Goal: Information Seeking & Learning: Learn about a topic

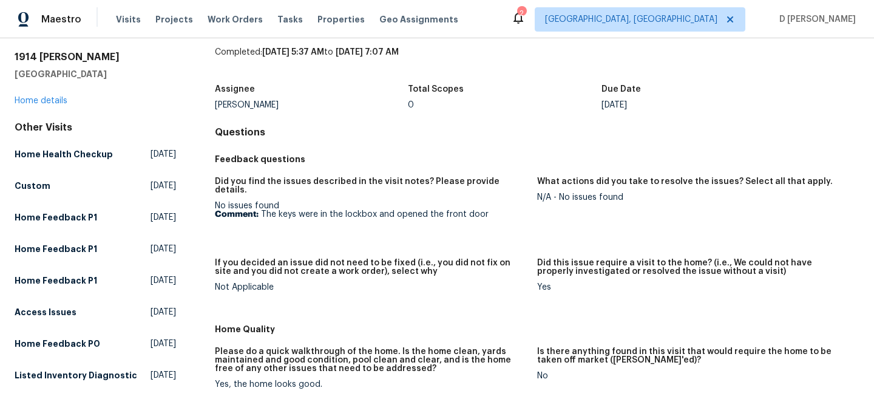
scroll to position [39, 0]
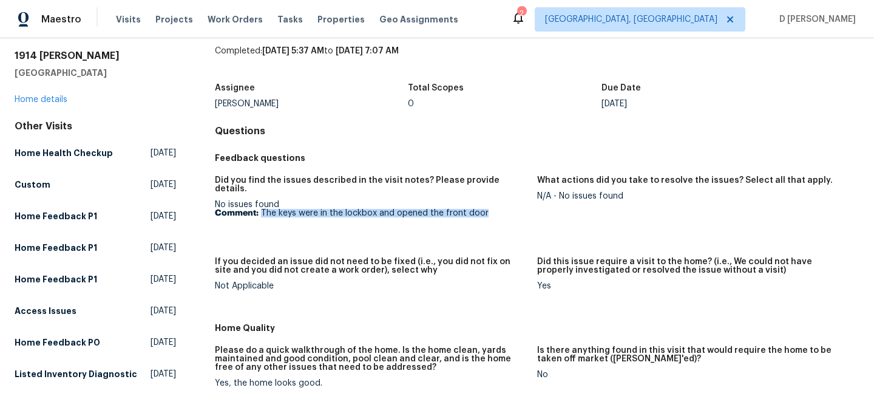
drag, startPoint x: 263, startPoint y: 205, endPoint x: 483, endPoint y: 211, distance: 220.4
click at [483, 211] on figure "Did you find the issues described in the visit notes? Please provide details. N…" at bounding box center [376, 209] width 322 height 67
copy p "The keys were in the lockbox and opened the front door"
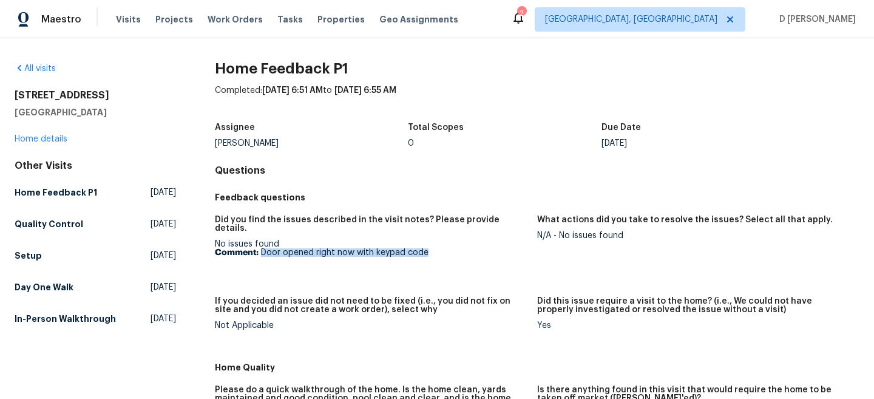
drag, startPoint x: 261, startPoint y: 242, endPoint x: 474, endPoint y: 242, distance: 213.0
click at [475, 248] on p "Comment: Door opened right now with keypad code" at bounding box center [371, 252] width 313 height 8
copy p "Door opened right now with keypad code"
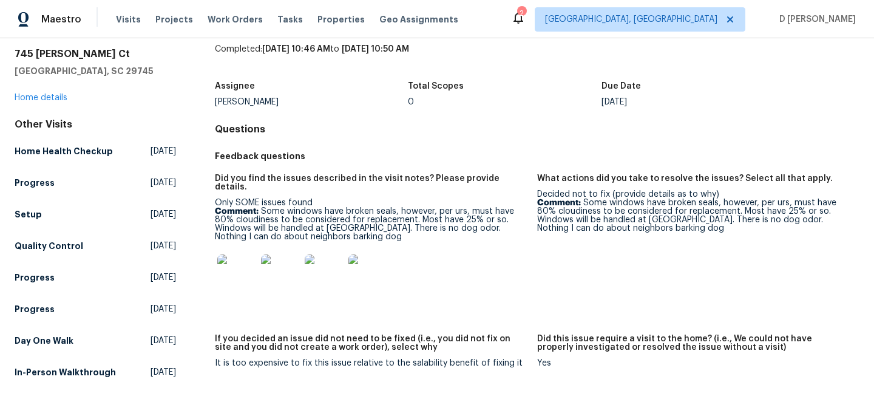
scroll to position [52, 0]
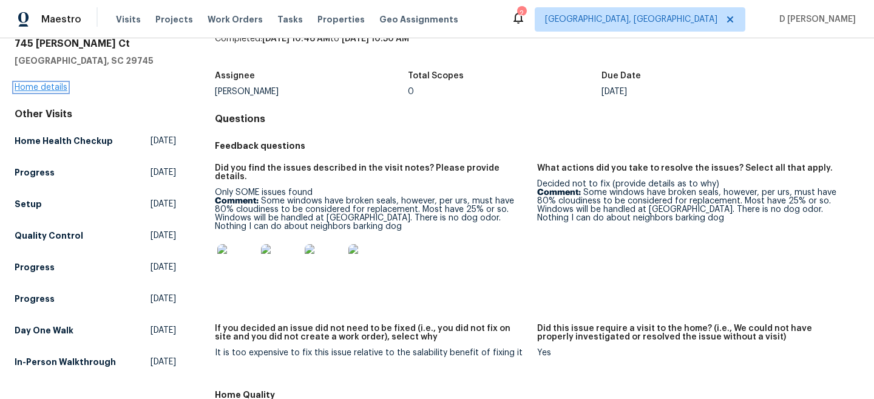
click at [49, 85] on link "Home details" at bounding box center [41, 87] width 53 height 8
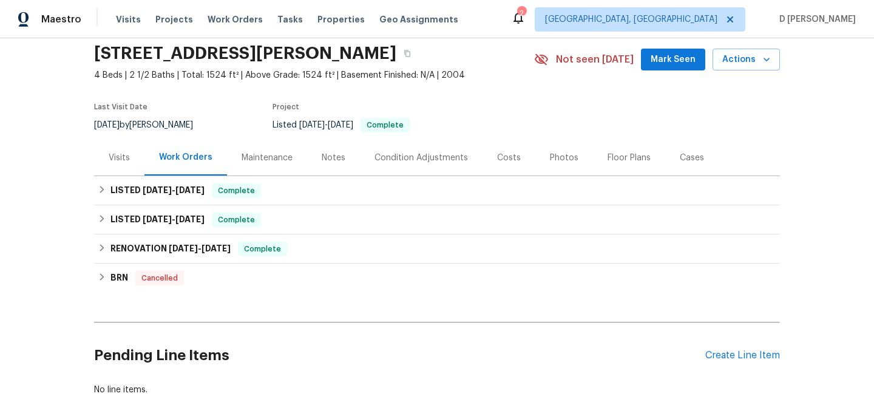
scroll to position [55, 0]
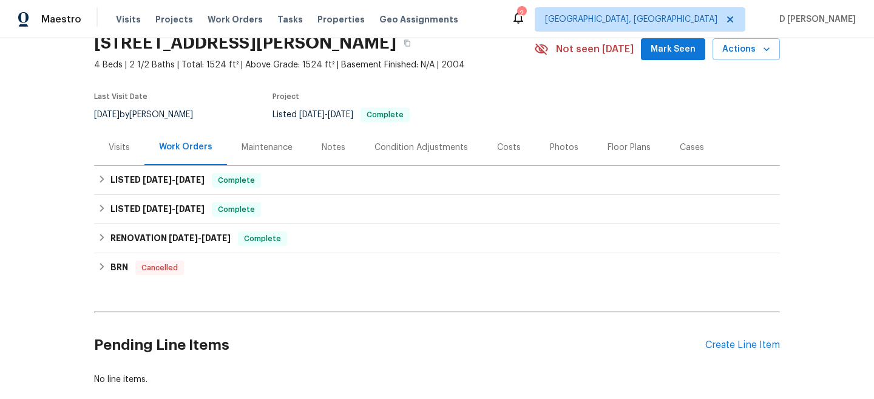
click at [113, 140] on div "Visits" at bounding box center [119, 147] width 50 height 36
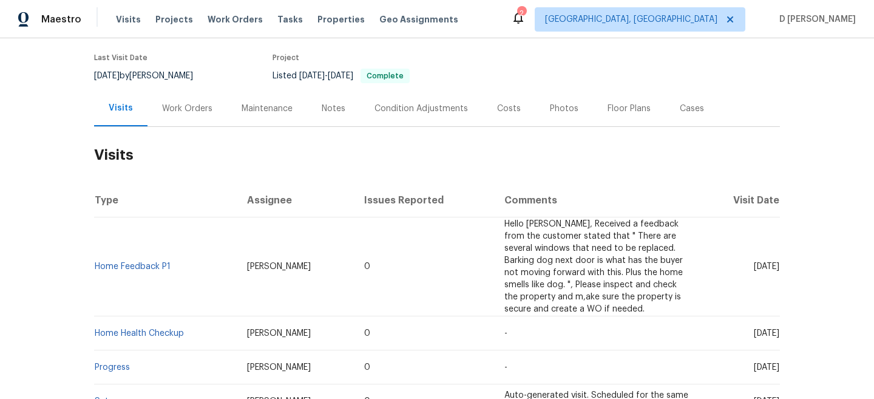
scroll to position [138, 0]
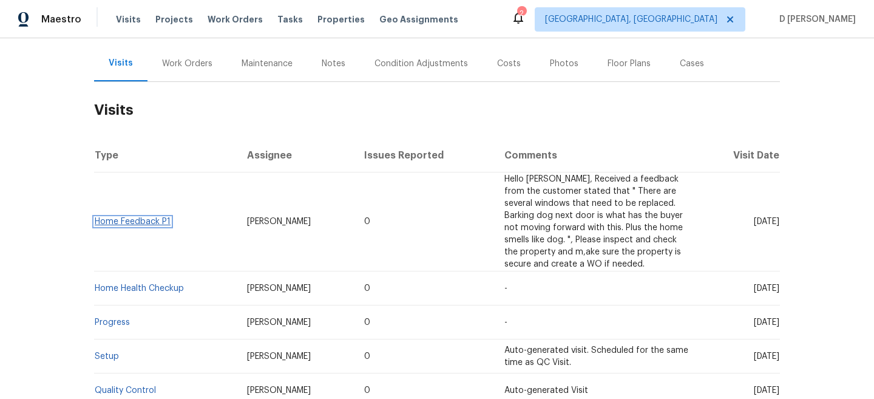
click at [143, 224] on link "Home Feedback P1" at bounding box center [133, 221] width 76 height 8
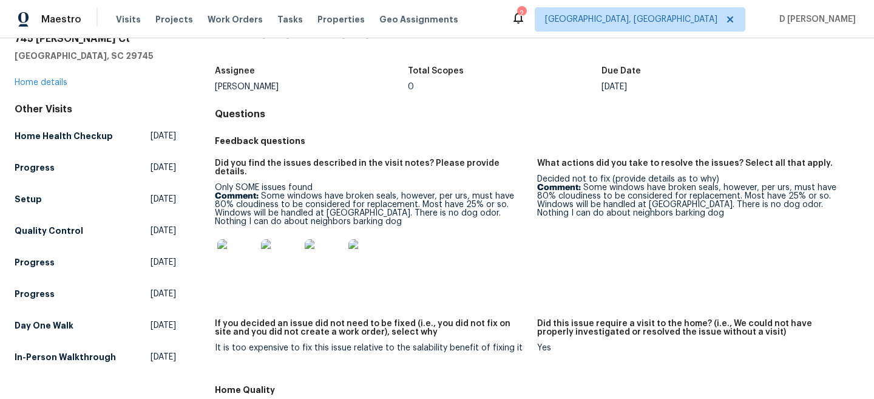
scroll to position [35, 0]
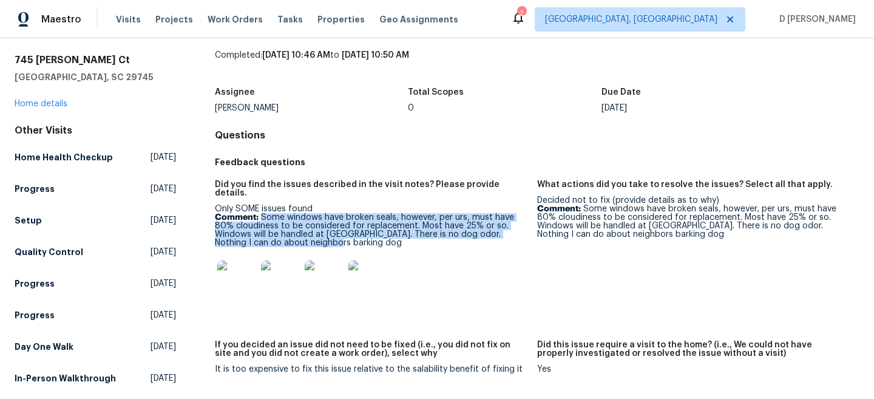
drag, startPoint x: 262, startPoint y: 208, endPoint x: 325, endPoint y: 234, distance: 68.1
click at [325, 234] on p "Comment: Some windows have broken seals, however, per urs, must have 80% cloudi…" at bounding box center [371, 230] width 313 height 34
copy p "Some windows have broken seals, however, per urs, must have 80% cloudiness to b…"
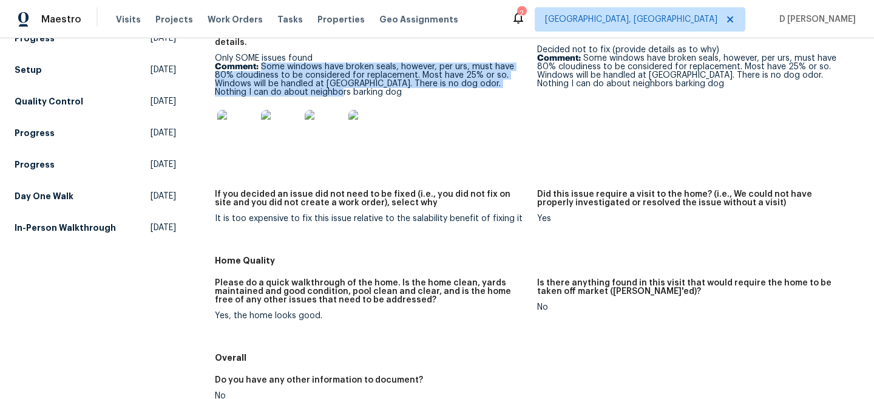
scroll to position [200, 0]
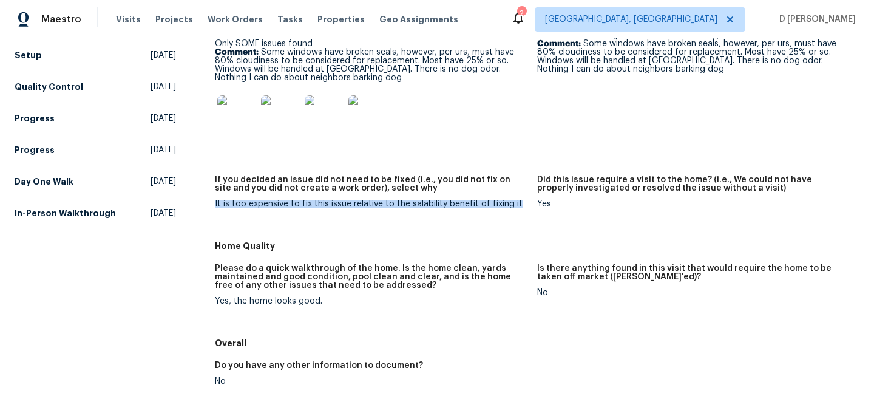
drag, startPoint x: 211, startPoint y: 193, endPoint x: 525, endPoint y: 197, distance: 314.4
click at [525, 197] on div "All visits 745 Erin Brook Ct York, SC 29745 Home details Other Visits Home Heal…" at bounding box center [437, 233] width 845 height 743
copy div "It is too expensive to fix this issue relative to the salability benefit of fix…"
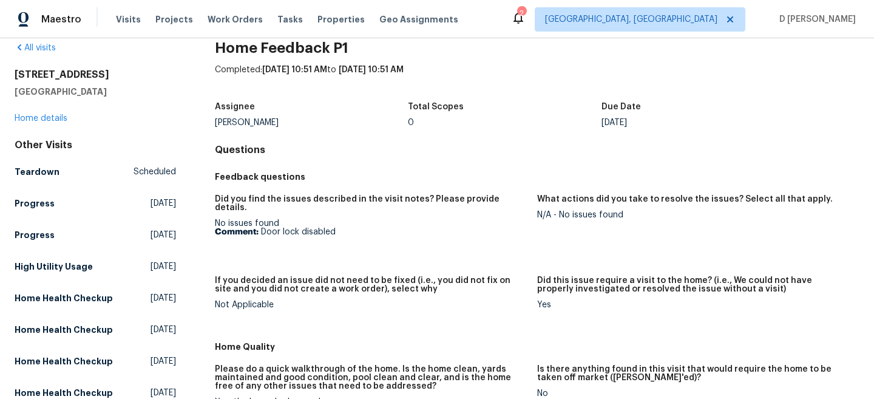
scroll to position [22, 0]
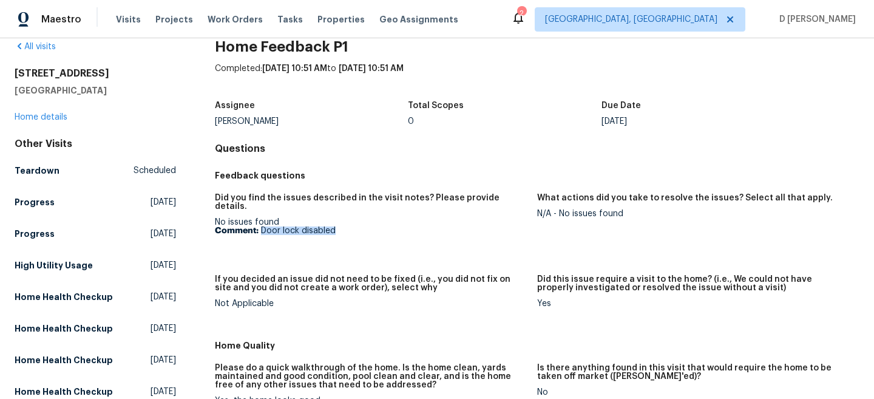
drag, startPoint x: 261, startPoint y: 221, endPoint x: 393, endPoint y: 221, distance: 132.3
click at [393, 226] on p "Comment: Door lock disabled" at bounding box center [371, 230] width 313 height 8
copy p "Door lock disabled"
drag, startPoint x: 560, startPoint y: 213, endPoint x: 669, endPoint y: 214, distance: 109.8
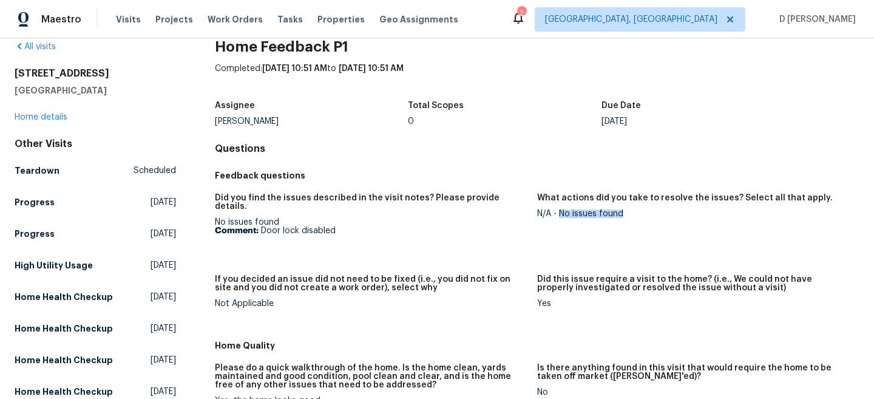
click at [671, 213] on div "N/A - No issues found" at bounding box center [693, 213] width 313 height 8
copy div "No issues found"
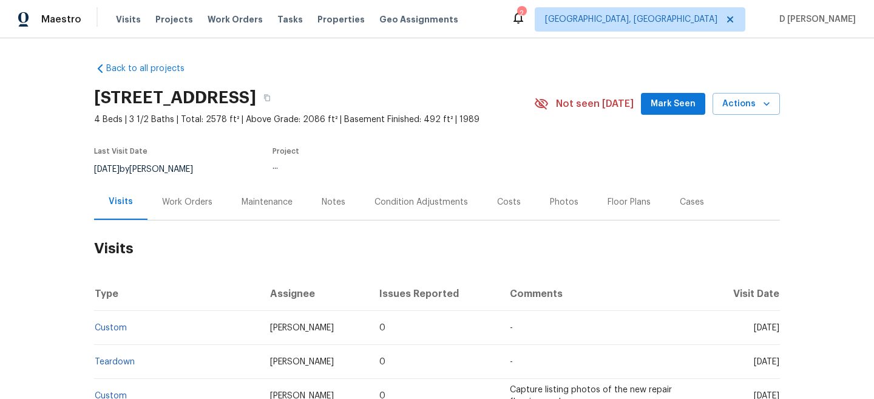
scroll to position [72, 0]
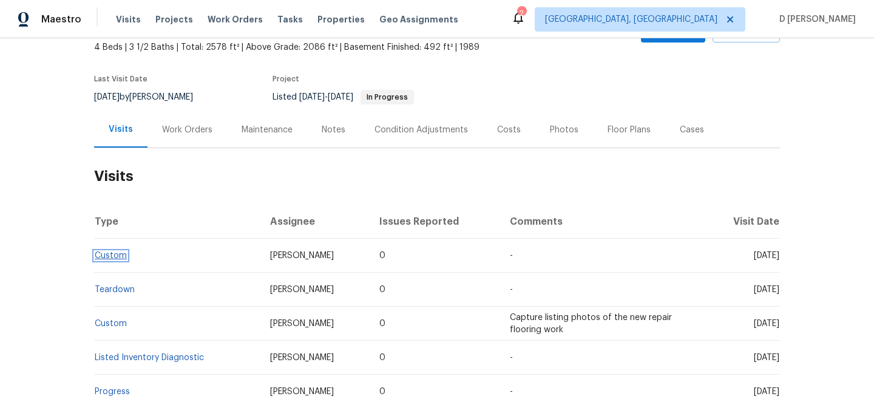
click at [114, 255] on link "Custom" at bounding box center [111, 255] width 32 height 8
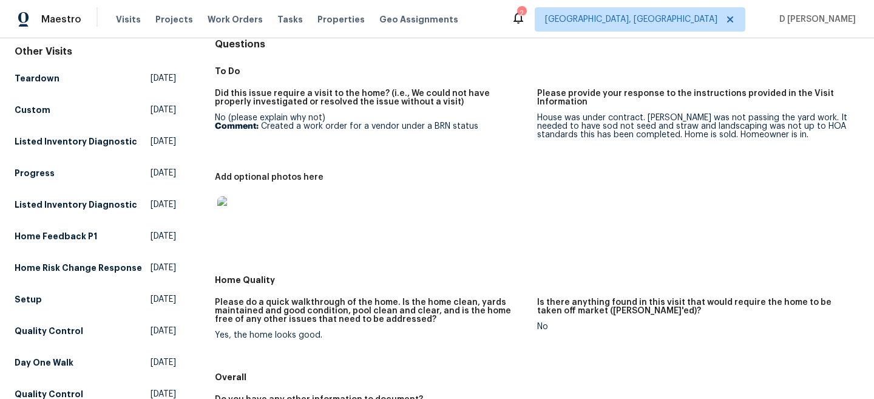
scroll to position [63, 0]
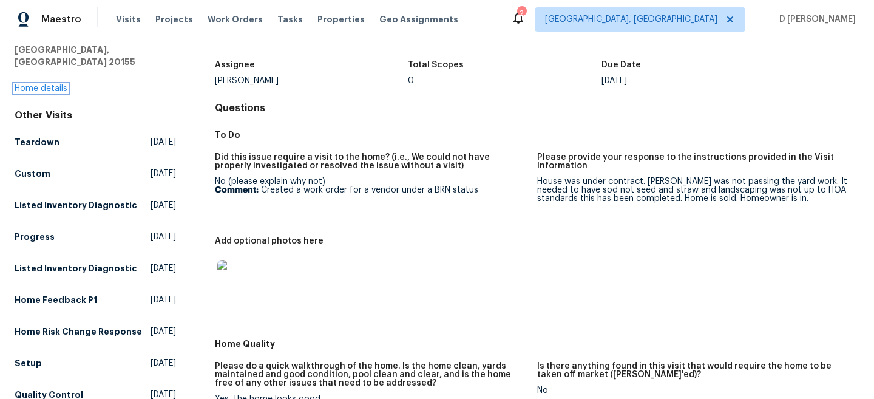
click at [52, 84] on link "Home details" at bounding box center [41, 88] width 53 height 8
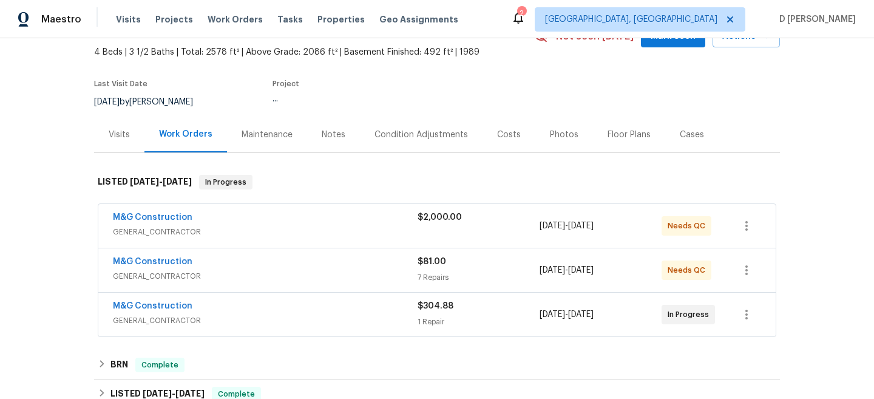
scroll to position [69, 0]
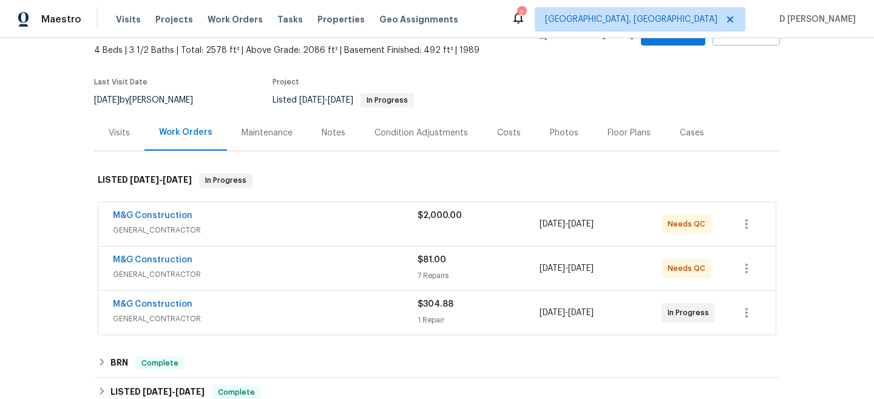
click at [244, 322] on span "GENERAL_CONTRACTOR" at bounding box center [265, 319] width 305 height 12
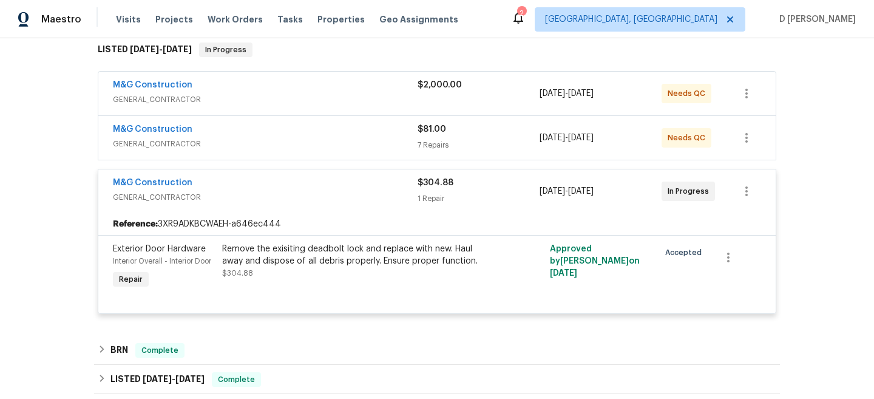
scroll to position [203, 0]
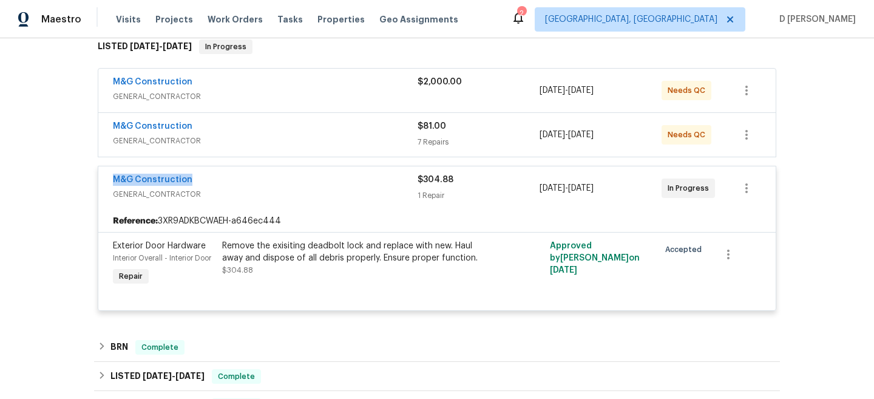
drag, startPoint x: 104, startPoint y: 184, endPoint x: 271, endPoint y: 184, distance: 166.3
click at [271, 184] on div "M&G Construction GENERAL_CONTRACTOR $304.88 1 Repair 9/26/2025 - 9/26/2025 In P…" at bounding box center [436, 188] width 677 height 44
copy link "M&G Construction"
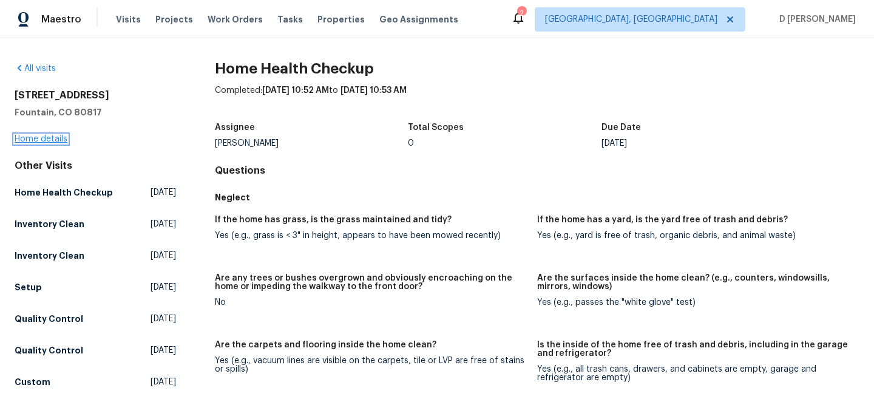
click at [52, 139] on link "Home details" at bounding box center [41, 139] width 53 height 8
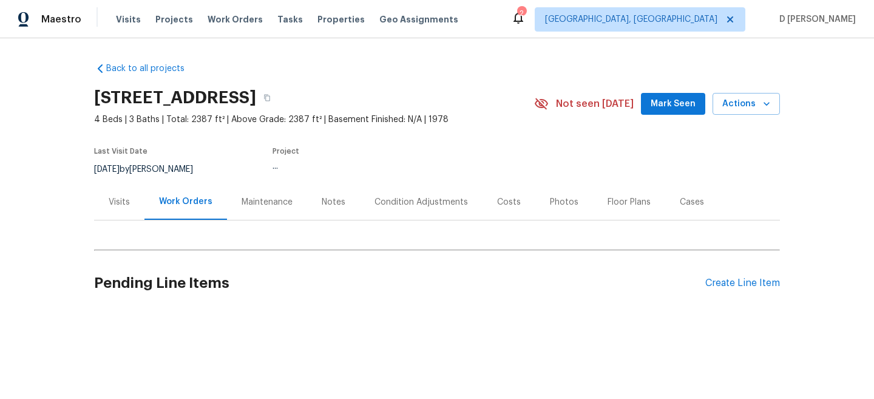
click at [107, 201] on div "Visits" at bounding box center [119, 202] width 50 height 36
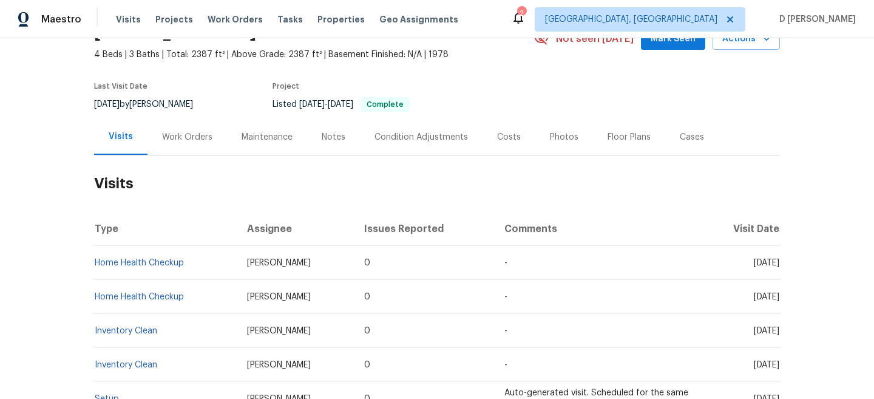
scroll to position [70, 0]
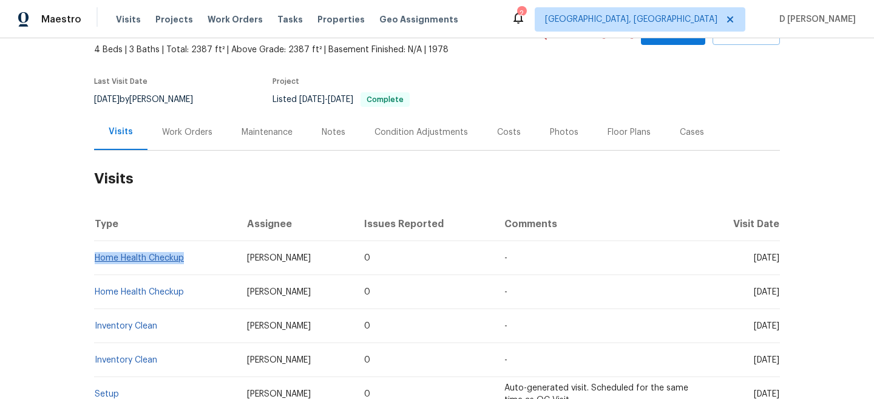
drag, startPoint x: 190, startPoint y: 257, endPoint x: 97, endPoint y: 257, distance: 92.8
click at [97, 257] on td "Home Health Checkup" at bounding box center [165, 258] width 143 height 34
copy link "Home Health Checkup"
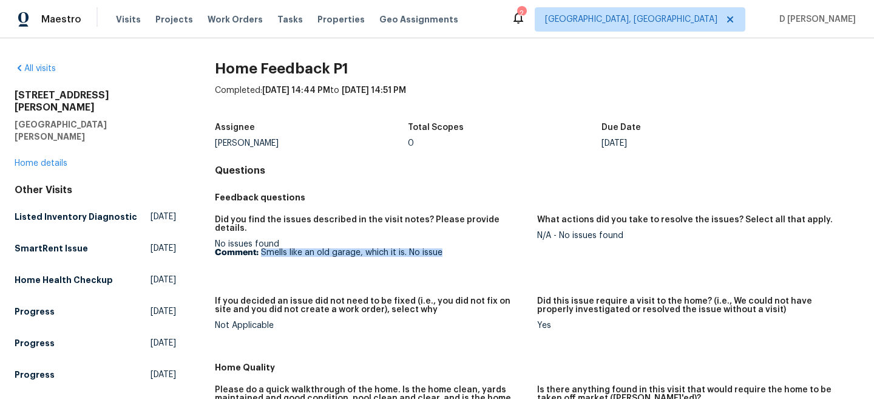
drag, startPoint x: 262, startPoint y: 243, endPoint x: 468, endPoint y: 248, distance: 207.0
click at [468, 248] on p "Comment: Smells like an old garage, which it is. No issue" at bounding box center [371, 252] width 313 height 8
copy p "Smells like an old garage, which it is. No issue"
